Goal: Register for event/course

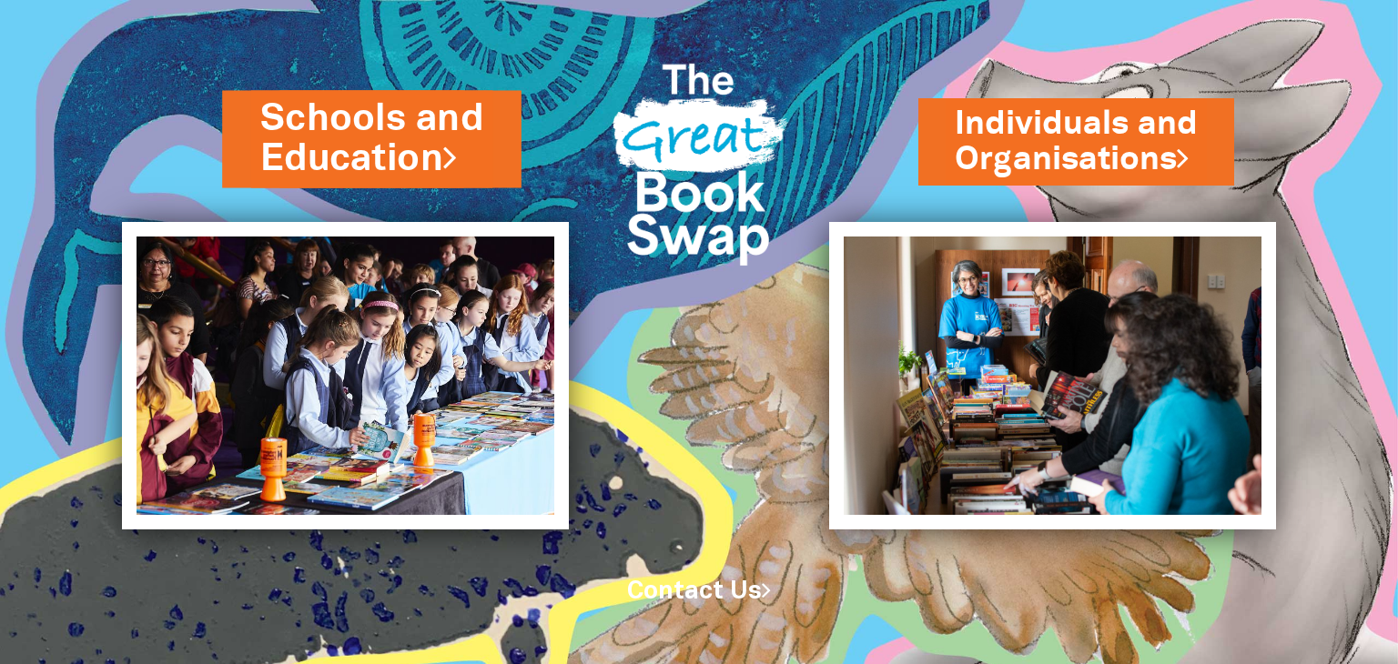
click at [401, 133] on link "Schools and Education" at bounding box center [371, 139] width 223 height 92
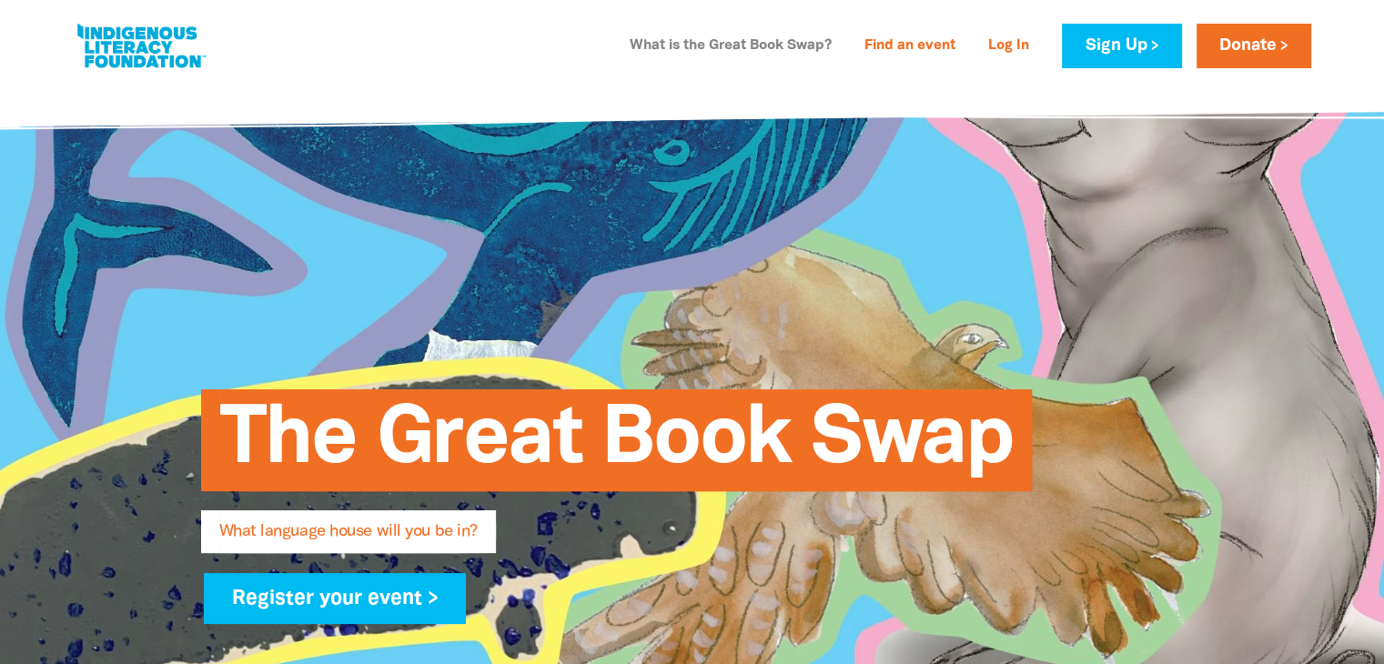
click at [805, 47] on link "What is the Great Book Swap?" at bounding box center [731, 46] width 224 height 29
click at [882, 48] on link "Find an event" at bounding box center [910, 46] width 113 height 29
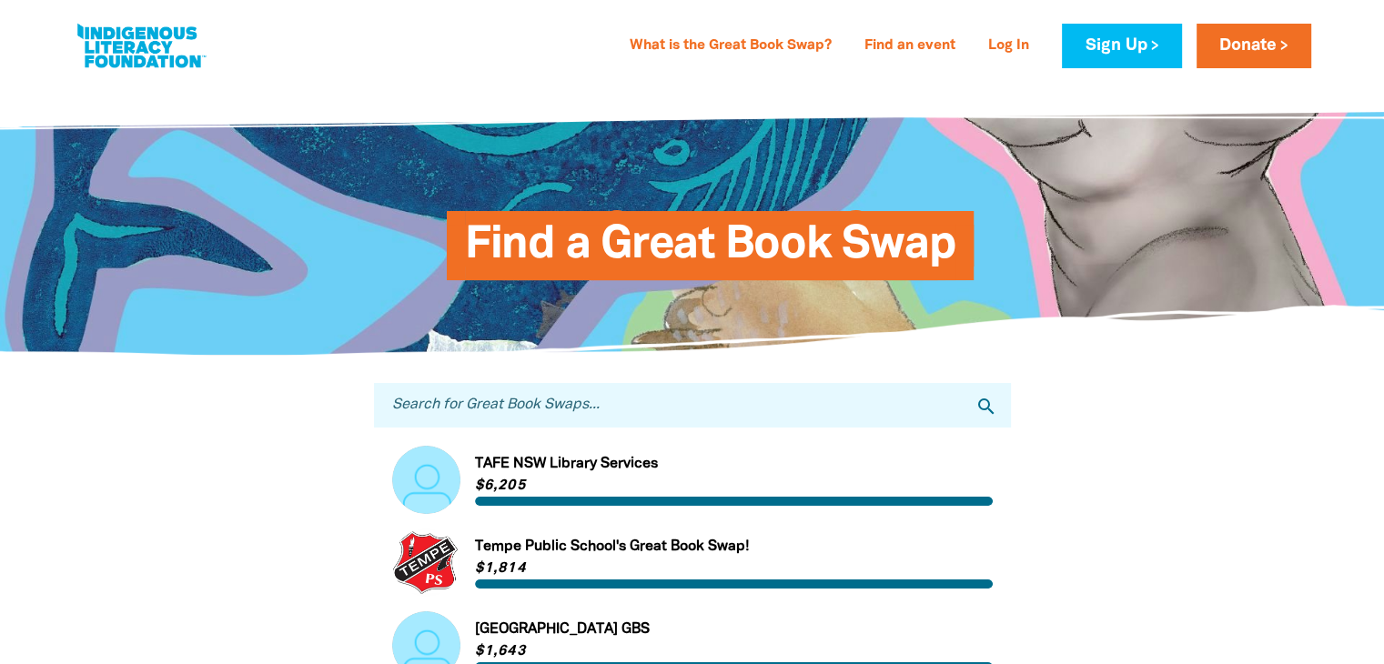
click at [709, 61] on div "What is the Great Book Swap? Find an event Log In Sign Up Donate" at bounding box center [965, 46] width 693 height 45
click at [745, 52] on link "What is the Great Book Swap?" at bounding box center [731, 46] width 224 height 29
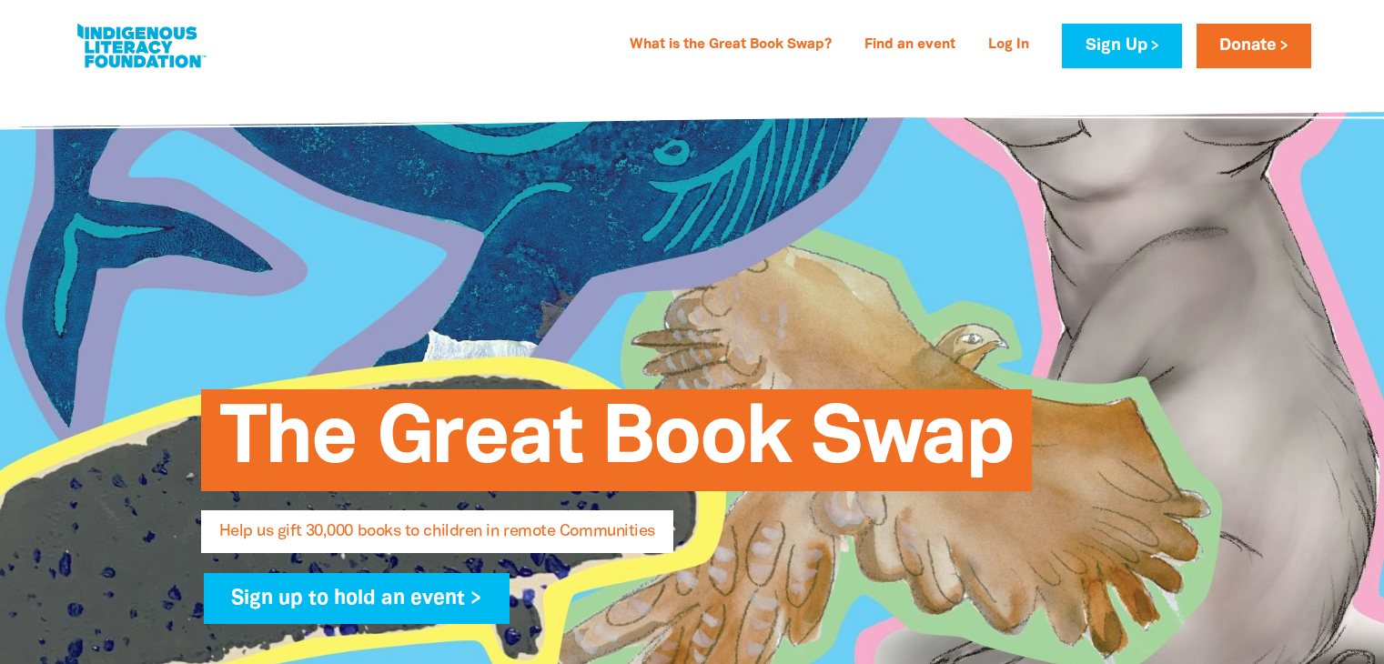
select select "AU"
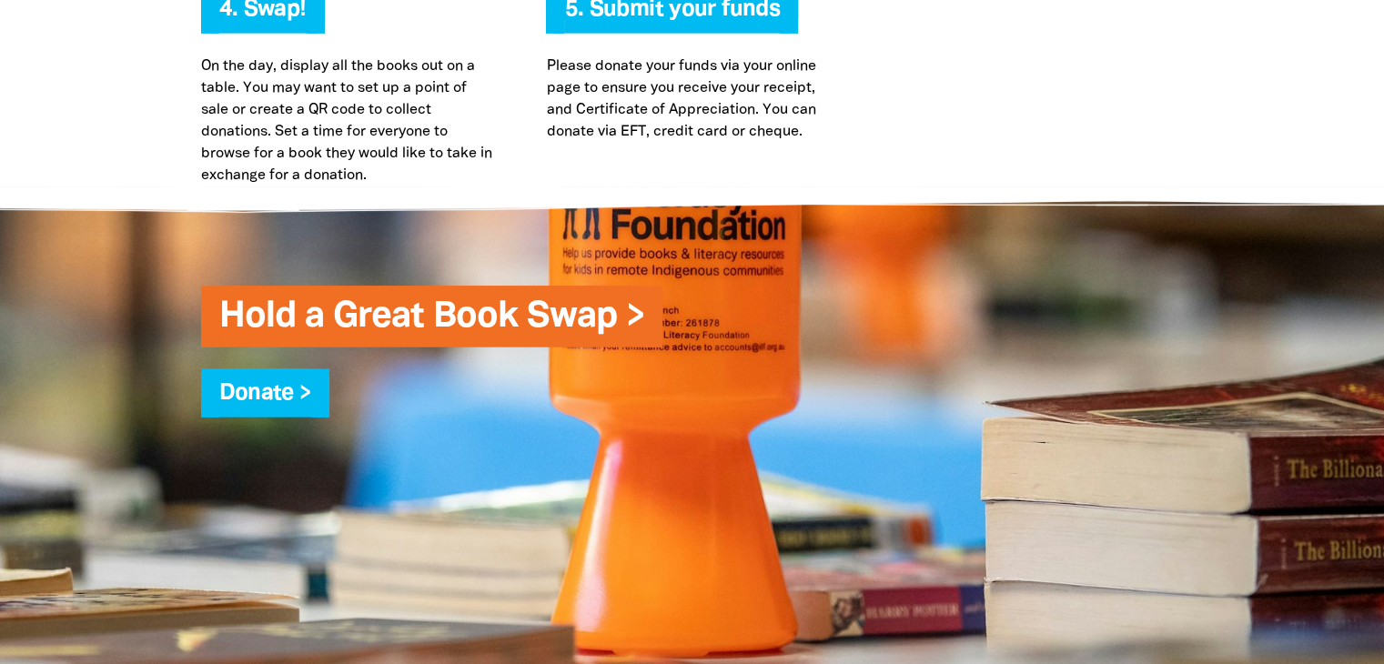
scroll to position [4463, 0]
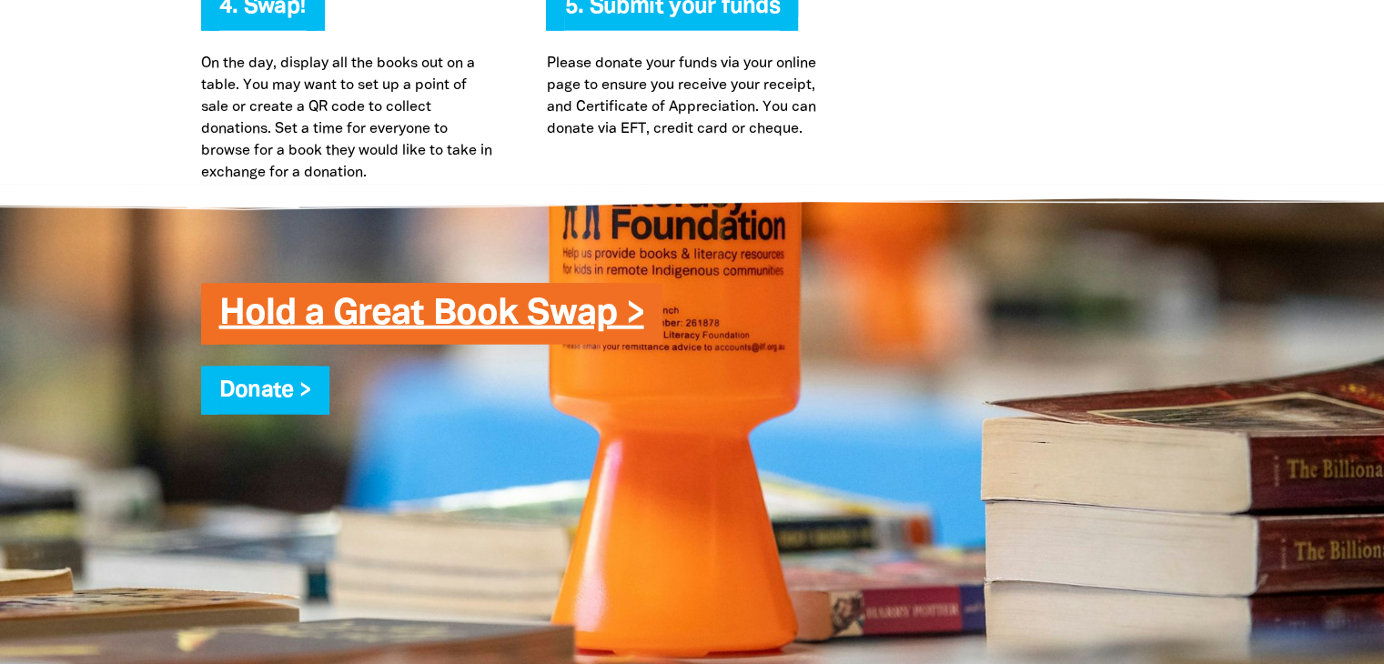
click at [583, 298] on link "Hold a Great Book Swap >" at bounding box center [431, 315] width 425 height 34
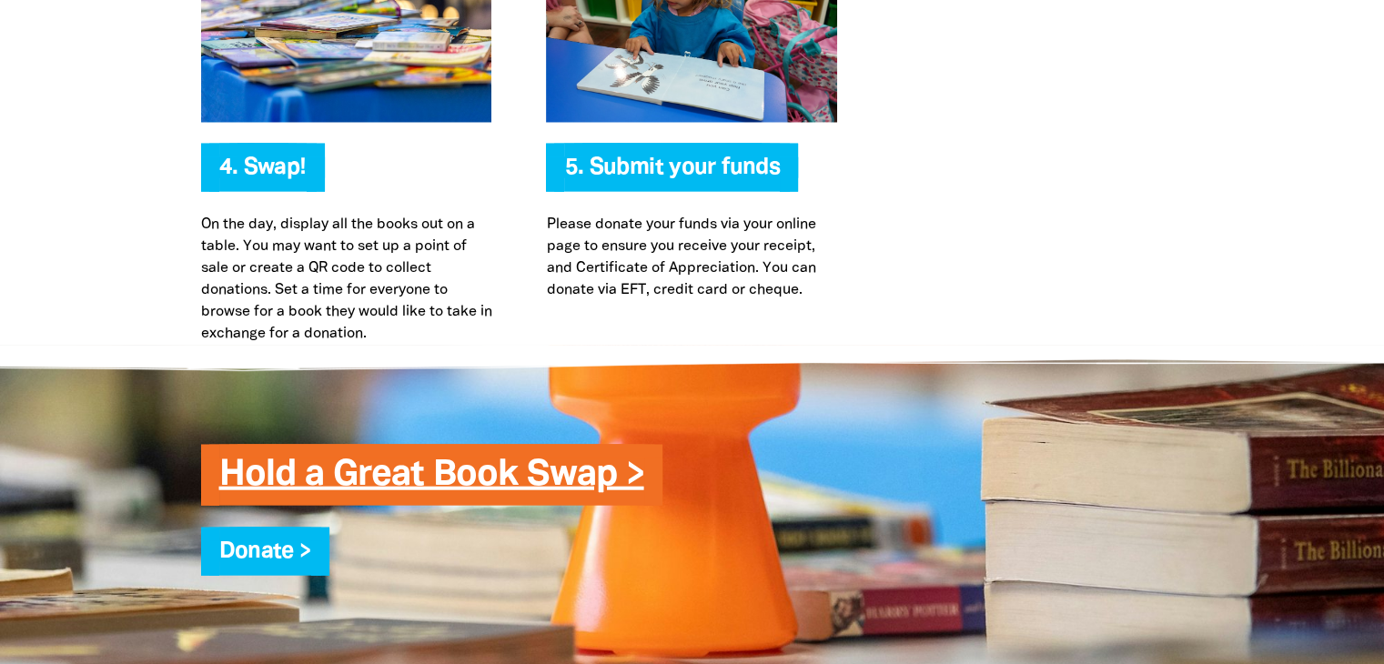
scroll to position [4296, 0]
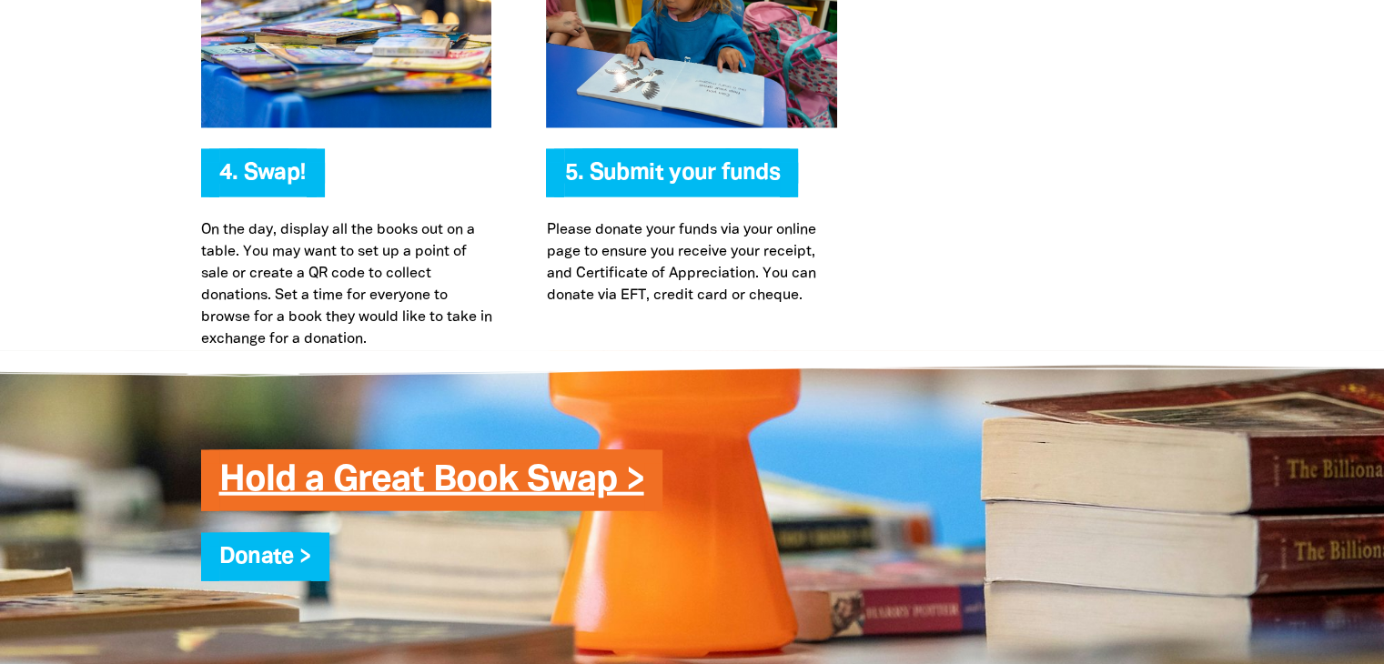
click at [517, 464] on link "Hold a Great Book Swap >" at bounding box center [431, 481] width 425 height 34
click at [342, 464] on link "Hold a Great Book Swap >" at bounding box center [431, 481] width 425 height 34
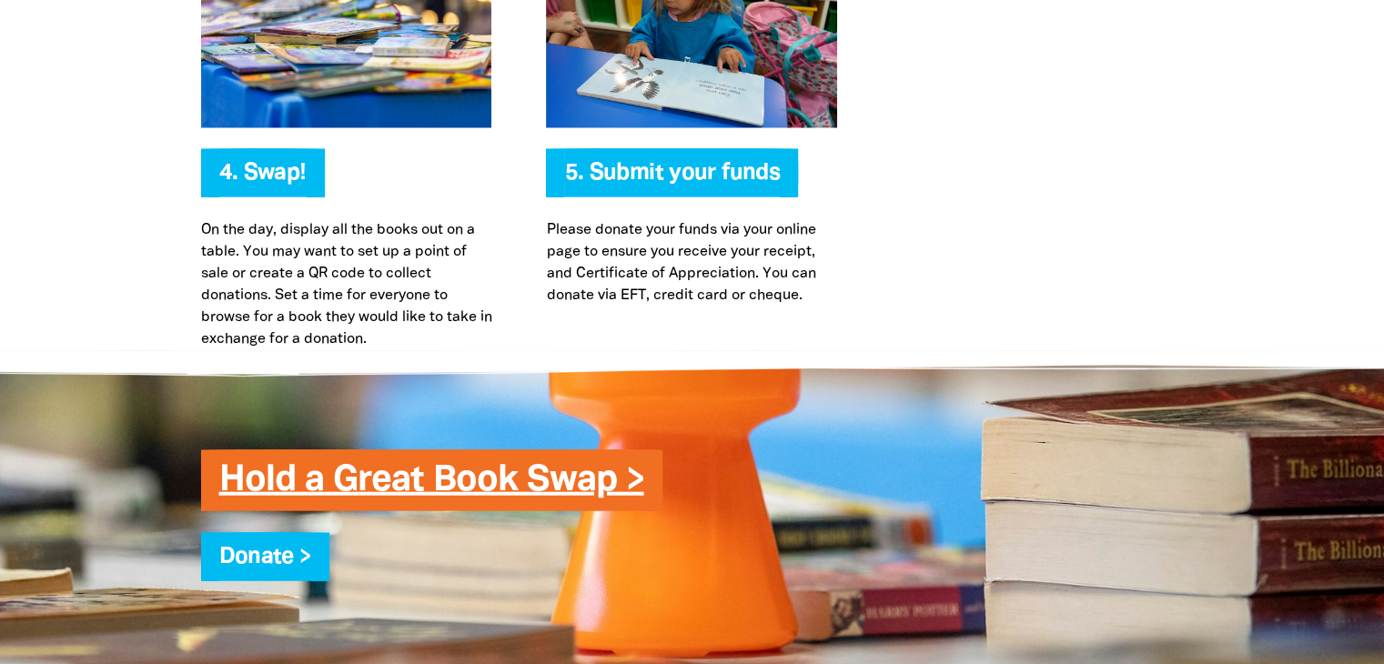
click at [342, 464] on link "Hold a Great Book Swap >" at bounding box center [431, 481] width 425 height 34
